Goal: Complete application form: Complete application form

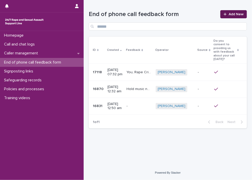
click at [238, 15] on span "Add New" at bounding box center [236, 14] width 15 height 4
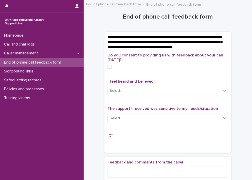
click at [108, 69] on span at bounding box center [110, 67] width 4 height 4
drag, startPoint x: 114, startPoint y: 96, endPoint x: 114, endPoint y: 93, distance: 2.8
click at [114, 93] on div "Select..." at bounding box center [116, 90] width 13 height 5
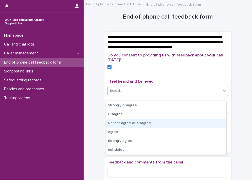
click at [140, 122] on div "Neither agree or disagree" at bounding box center [166, 123] width 120 height 9
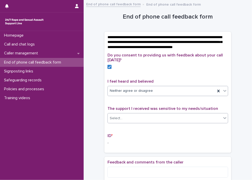
click at [146, 121] on div "Select..." at bounding box center [165, 118] width 114 height 8
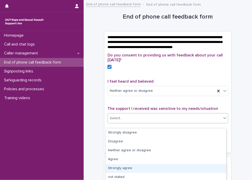
click at [127, 170] on div "Strongly agree" at bounding box center [166, 168] width 120 height 9
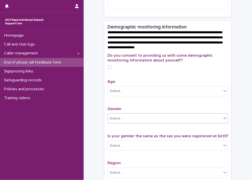
scroll to position [178, 0]
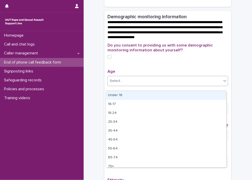
click at [128, 85] on div "Select..." at bounding box center [165, 81] width 114 height 8
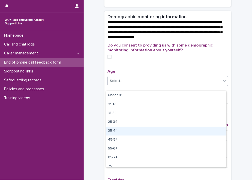
click at [114, 129] on div "35-44" at bounding box center [166, 130] width 120 height 9
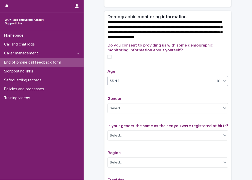
click at [112, 106] on div "Gender Select..." at bounding box center [168, 106] width 121 height 21
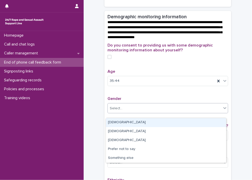
drag, startPoint x: 130, startPoint y: 124, endPoint x: 151, endPoint y: 143, distance: 28.4
click at [130, 124] on div "[DEMOGRAPHIC_DATA]" at bounding box center [166, 122] width 120 height 9
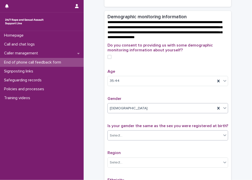
drag, startPoint x: 161, startPoint y: 140, endPoint x: 159, endPoint y: 138, distance: 3.1
click at [159, 138] on div "Select..." at bounding box center [165, 135] width 114 height 8
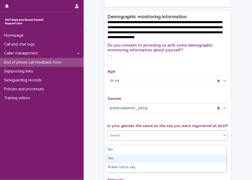
click at [160, 160] on div "Yes" at bounding box center [166, 158] width 120 height 9
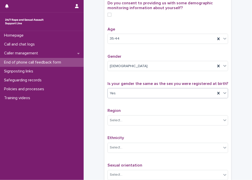
scroll to position [228, 0]
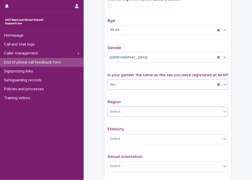
click at [121, 116] on div "Select..." at bounding box center [165, 112] width 114 height 8
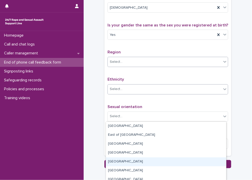
scroll to position [279, 0]
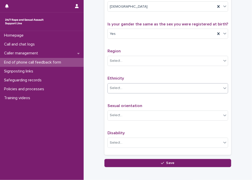
click at [137, 92] on div "Select..." at bounding box center [165, 88] width 114 height 8
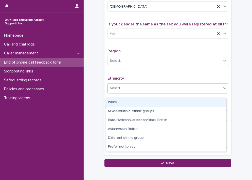
click at [132, 103] on div "White" at bounding box center [166, 102] width 120 height 9
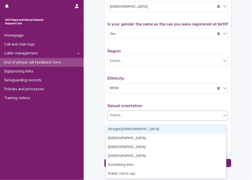
click at [131, 116] on div "Select..." at bounding box center [165, 115] width 114 height 8
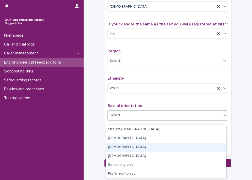
click at [115, 146] on div "[DEMOGRAPHIC_DATA]" at bounding box center [166, 147] width 120 height 9
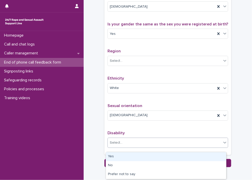
click at [111, 145] on div "Select..." at bounding box center [116, 142] width 13 height 5
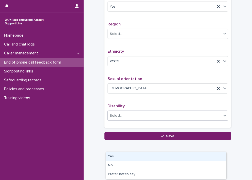
scroll to position [310, 0]
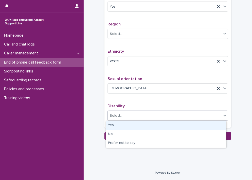
drag, startPoint x: 119, startPoint y: 126, endPoint x: 128, endPoint y: 130, distance: 9.8
click at [119, 126] on div "Yes" at bounding box center [166, 125] width 120 height 9
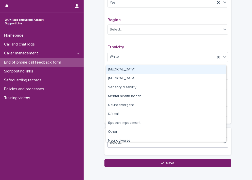
click at [150, 144] on div "Select..." at bounding box center [165, 143] width 114 height 8
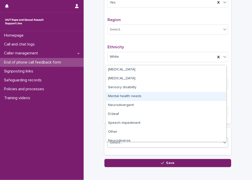
drag, startPoint x: 122, startPoint y: 95, endPoint x: 125, endPoint y: 95, distance: 3.3
click at [123, 95] on div "Mental health needs" at bounding box center [166, 96] width 120 height 9
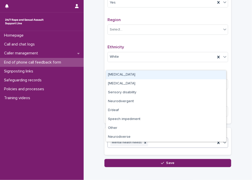
click at [160, 144] on div "Mental health needs" at bounding box center [162, 142] width 108 height 9
click at [125, 70] on div "[MEDICAL_DATA]" at bounding box center [166, 74] width 120 height 9
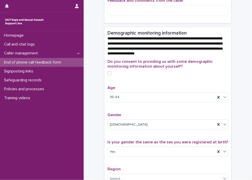
scroll to position [158, 0]
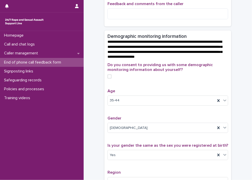
click at [110, 78] on span at bounding box center [110, 76] width 4 height 4
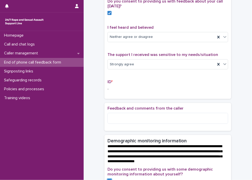
scroll to position [57, 0]
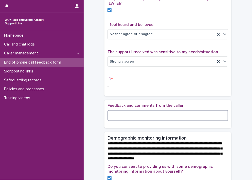
click at [122, 121] on textarea at bounding box center [168, 115] width 121 height 11
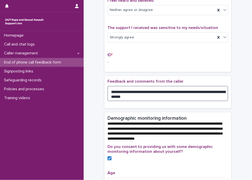
scroll to position [82, 0]
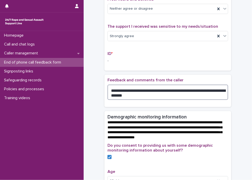
drag, startPoint x: 111, startPoint y: 94, endPoint x: 252, endPoint y: 118, distance: 143.4
click at [112, 94] on textarea "**********" at bounding box center [168, 92] width 121 height 15
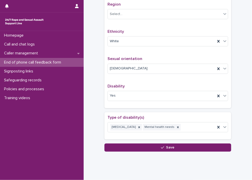
scroll to position [346, 0]
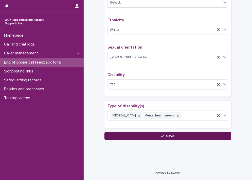
type textarea "**********"
click at [134, 135] on button "Save" at bounding box center [168, 136] width 127 height 8
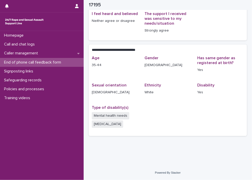
scroll to position [71, 0]
